Goal: Answer question/provide support: Share knowledge or assist other users

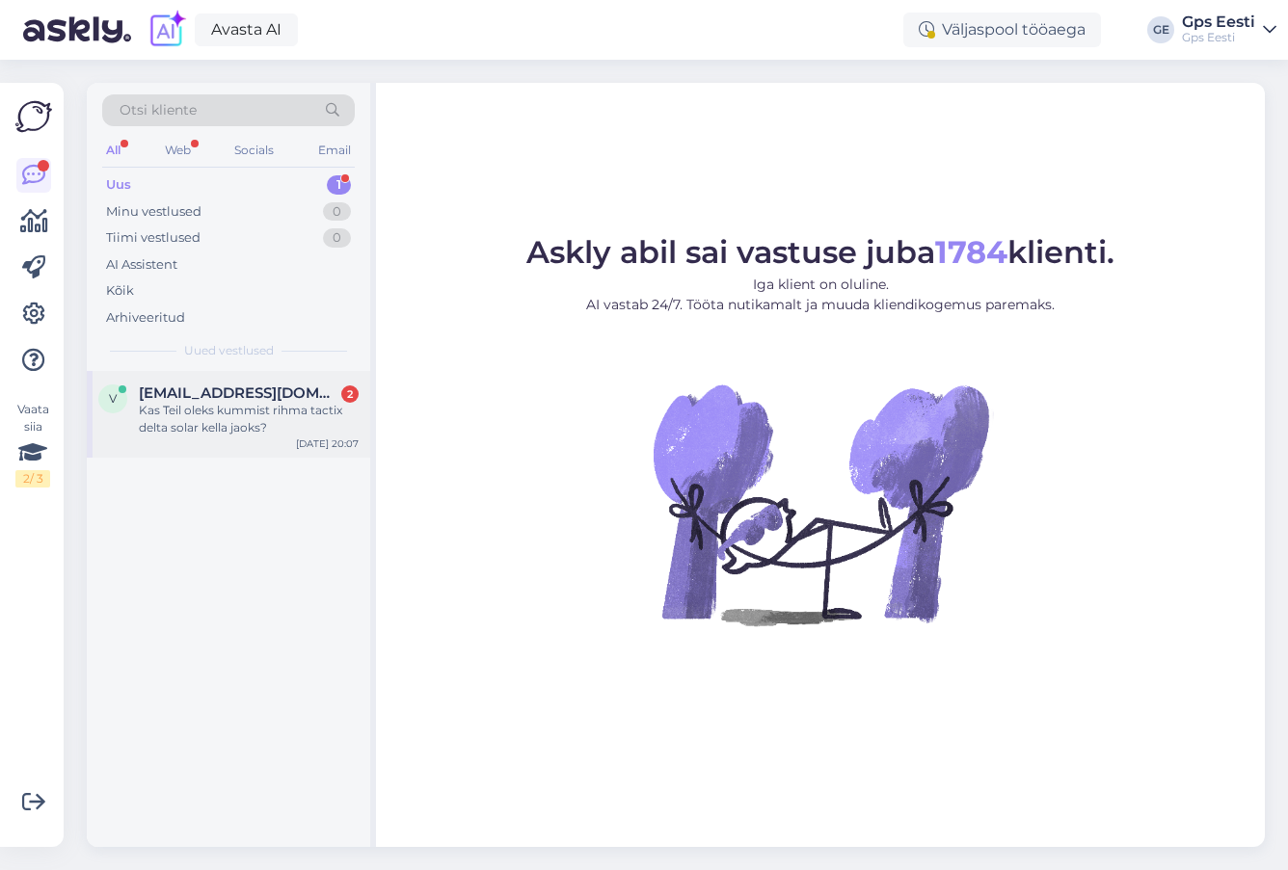
click at [190, 407] on div "Kas Teil oleks kummist rihma tactix delta solar kella jaoks?" at bounding box center [249, 419] width 220 height 35
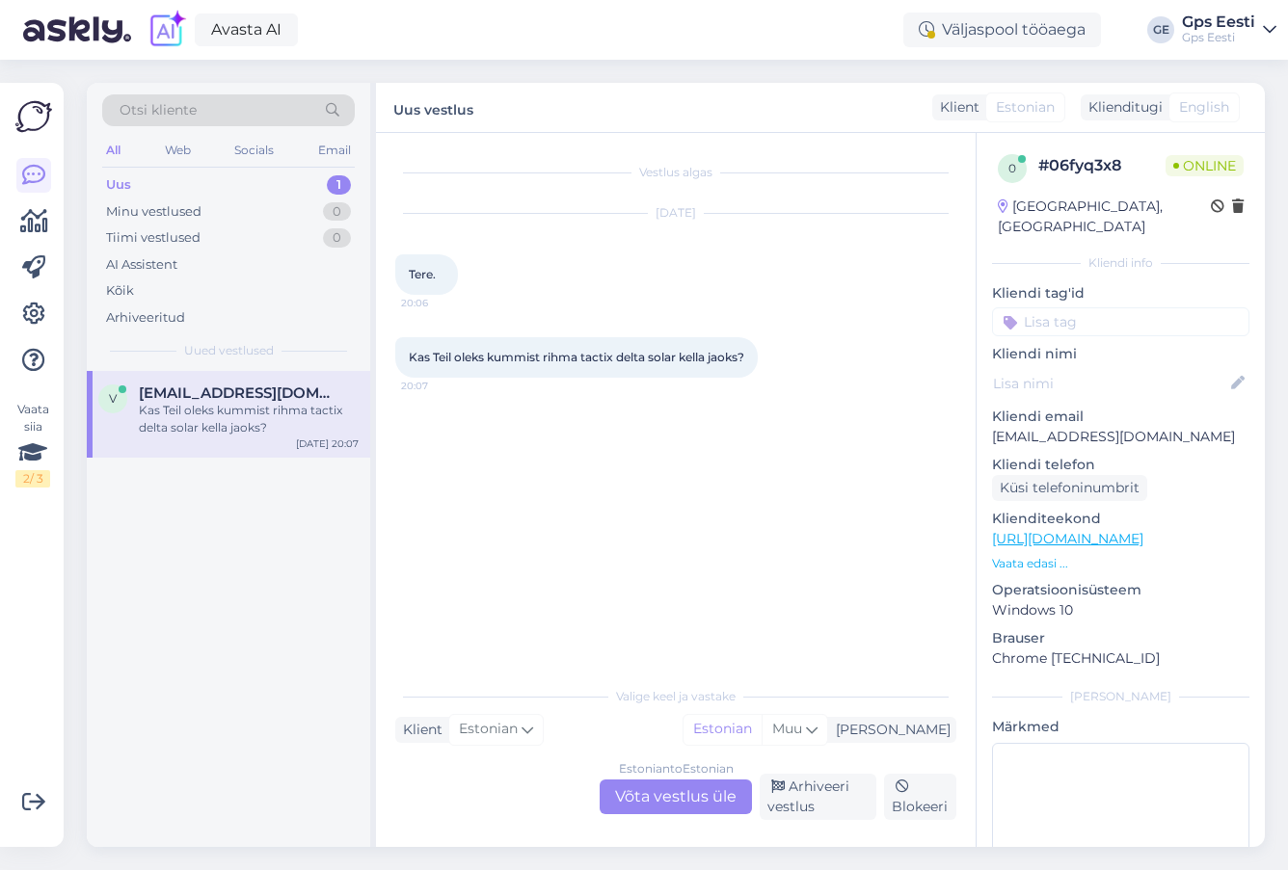
click at [1095, 530] on link "[URL][DOMAIN_NAME]" at bounding box center [1067, 538] width 151 height 17
click at [700, 795] on div "Estonian to Estonian Võta vestlus üle" at bounding box center [676, 797] width 152 height 35
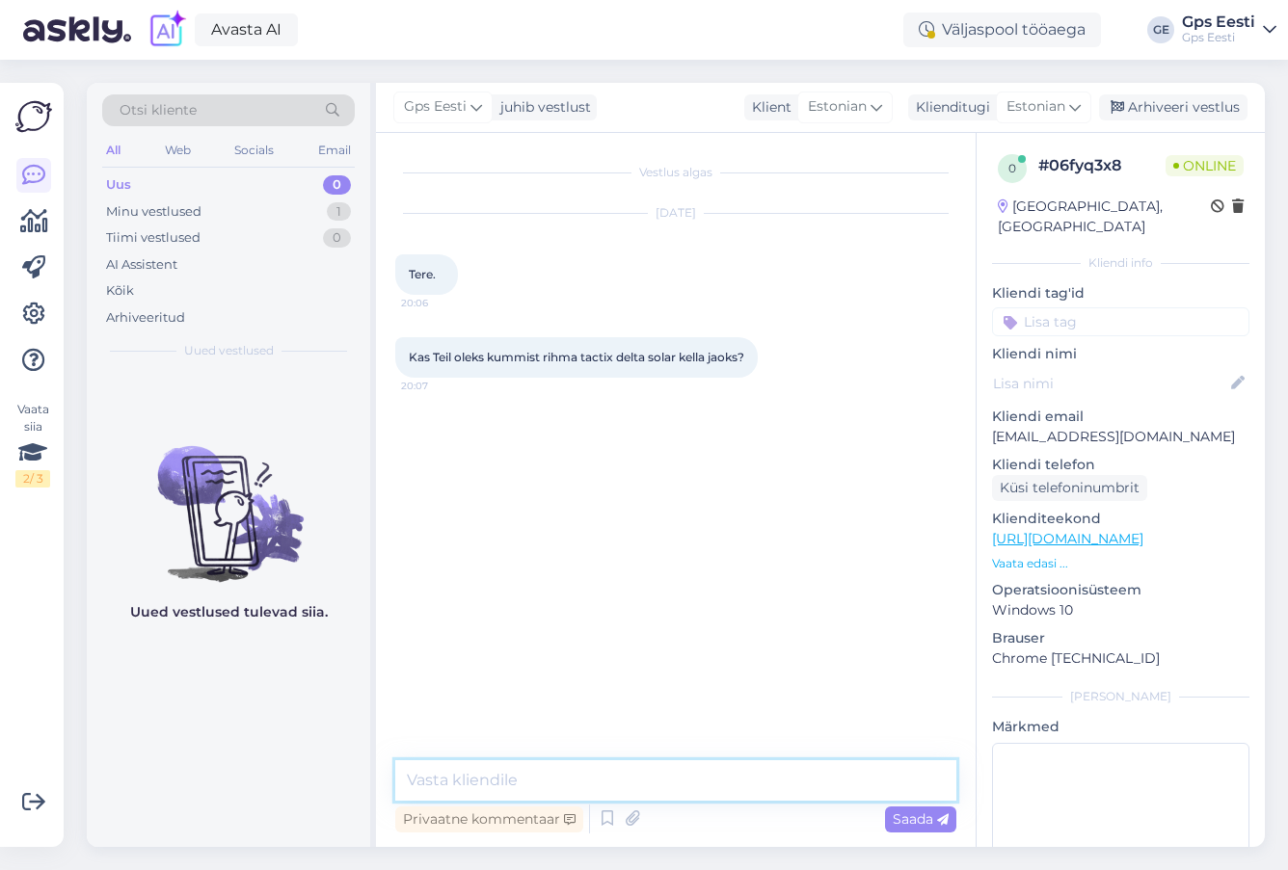
click at [583, 779] on textarea at bounding box center [675, 780] width 561 height 40
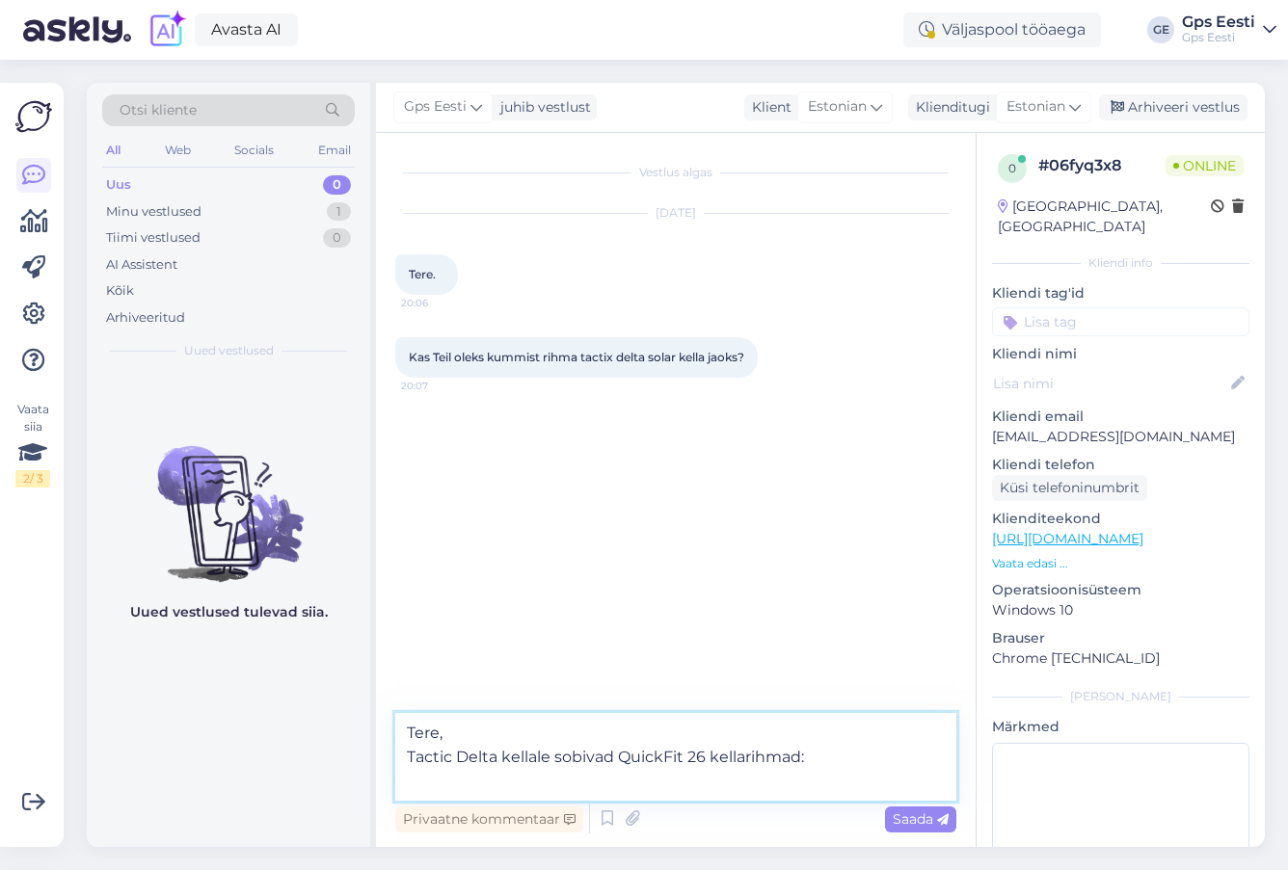
drag, startPoint x: 468, startPoint y: 788, endPoint x: 536, endPoint y: 800, distance: 68.5
click at [469, 788] on textarea "Tere, Tactic Delta kellale sobivad QuickFit 26 kellarihmad:" at bounding box center [675, 757] width 561 height 88
paste textarea "[URL][DOMAIN_NAME]"
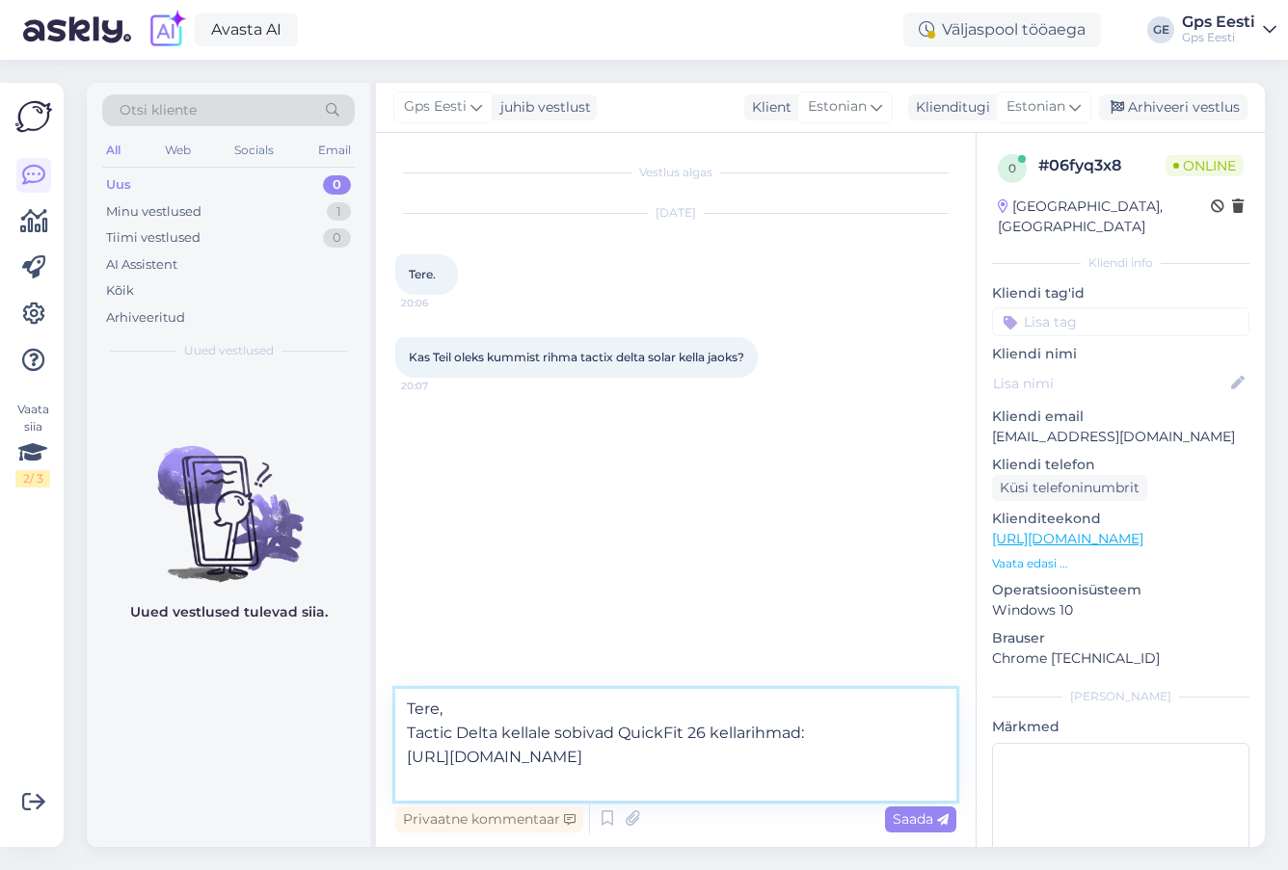
click at [862, 731] on textarea "Tere, Tactic Delta kellale sobivad QuickFit 26 kellarihmad: [URL][DOMAIN_NAME]" at bounding box center [675, 745] width 561 height 112
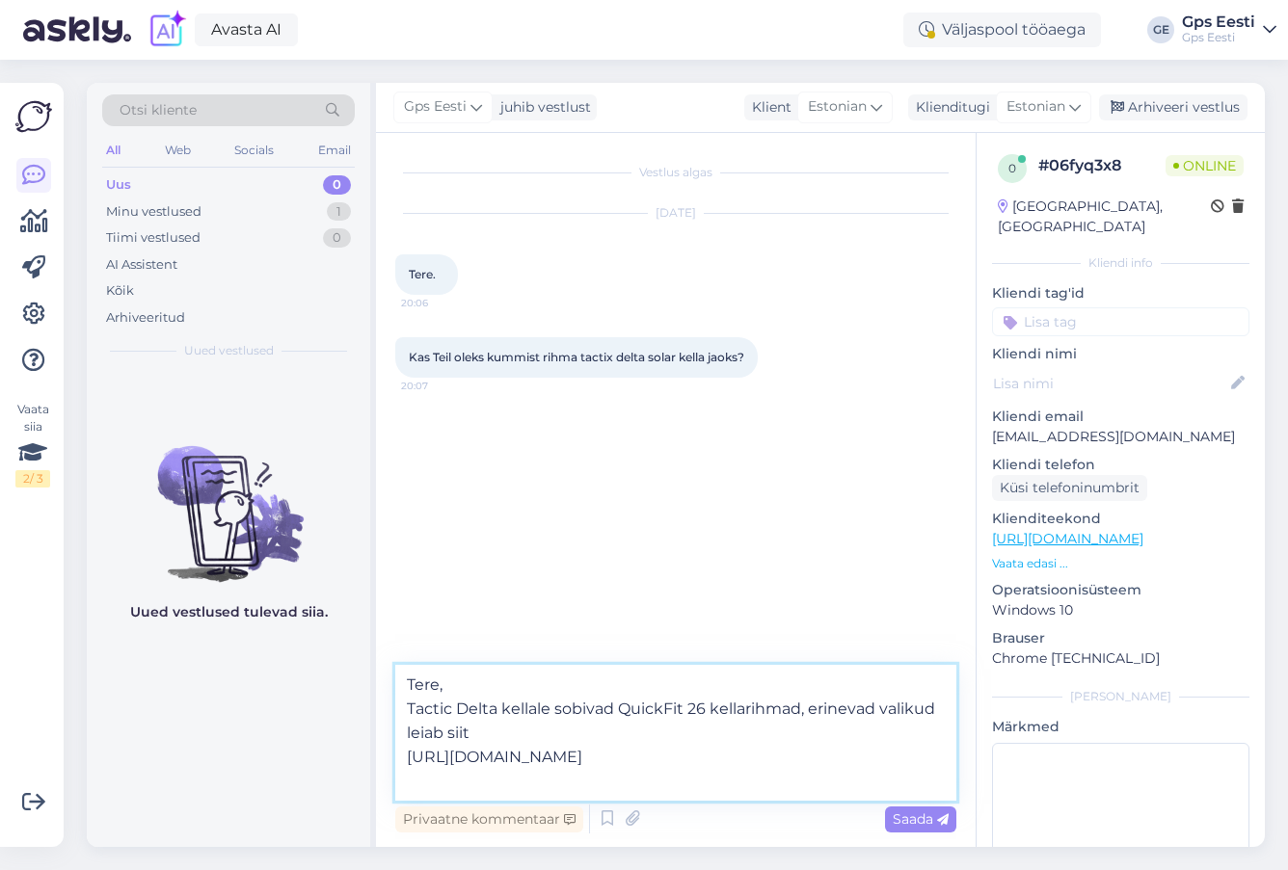
type textarea "Tere, Tactic Delta kellale sobivad QuickFit 26 kellarihmad, erinevad valikud le…"
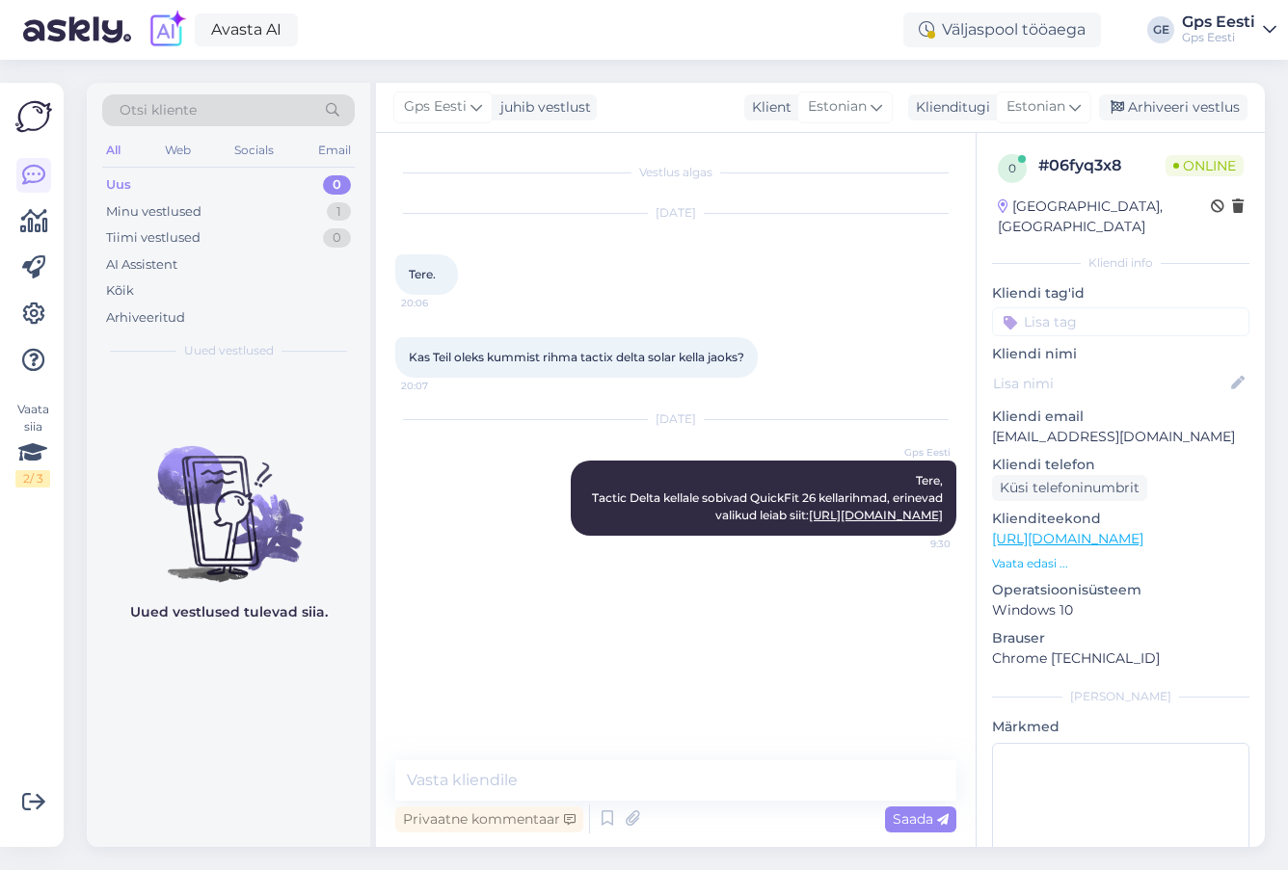
click at [708, 710] on div "Vestlus algas [DATE] Tere. 20:06 Kas Teil oleks kummist rihma tactix delta sola…" at bounding box center [684, 447] width 578 height 591
click at [1176, 103] on div "Arhiveeri vestlus" at bounding box center [1173, 107] width 148 height 26
